Goal: Transaction & Acquisition: Purchase product/service

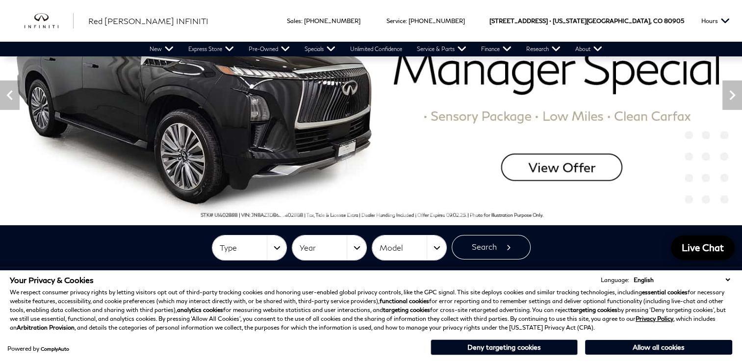
scroll to position [98, 0]
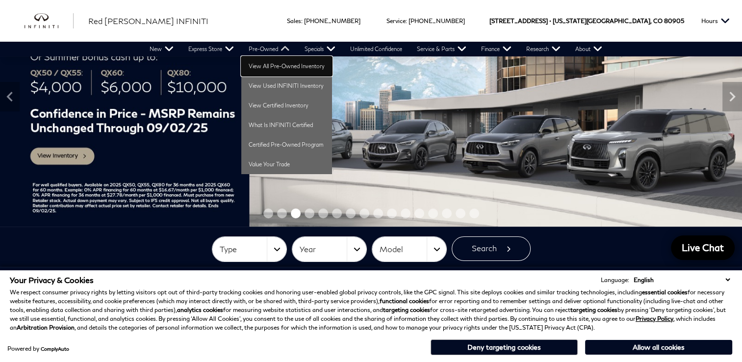
click at [270, 65] on link "View All Pre-Owned Inventory" at bounding box center [286, 66] width 91 height 20
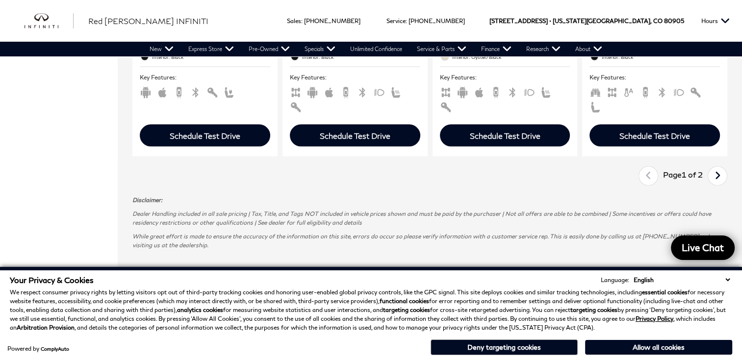
scroll to position [1961, 0]
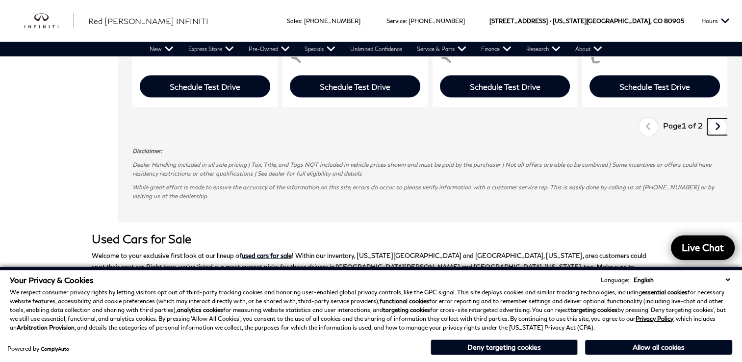
click at [728, 119] on link "Next" at bounding box center [717, 127] width 21 height 17
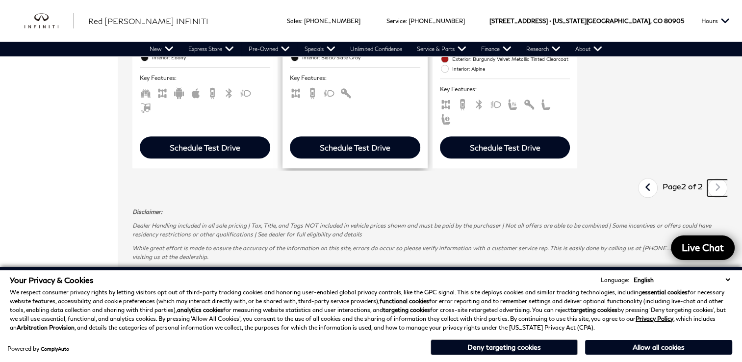
scroll to position [785, 0]
